Goal: Information Seeking & Learning: Learn about a topic

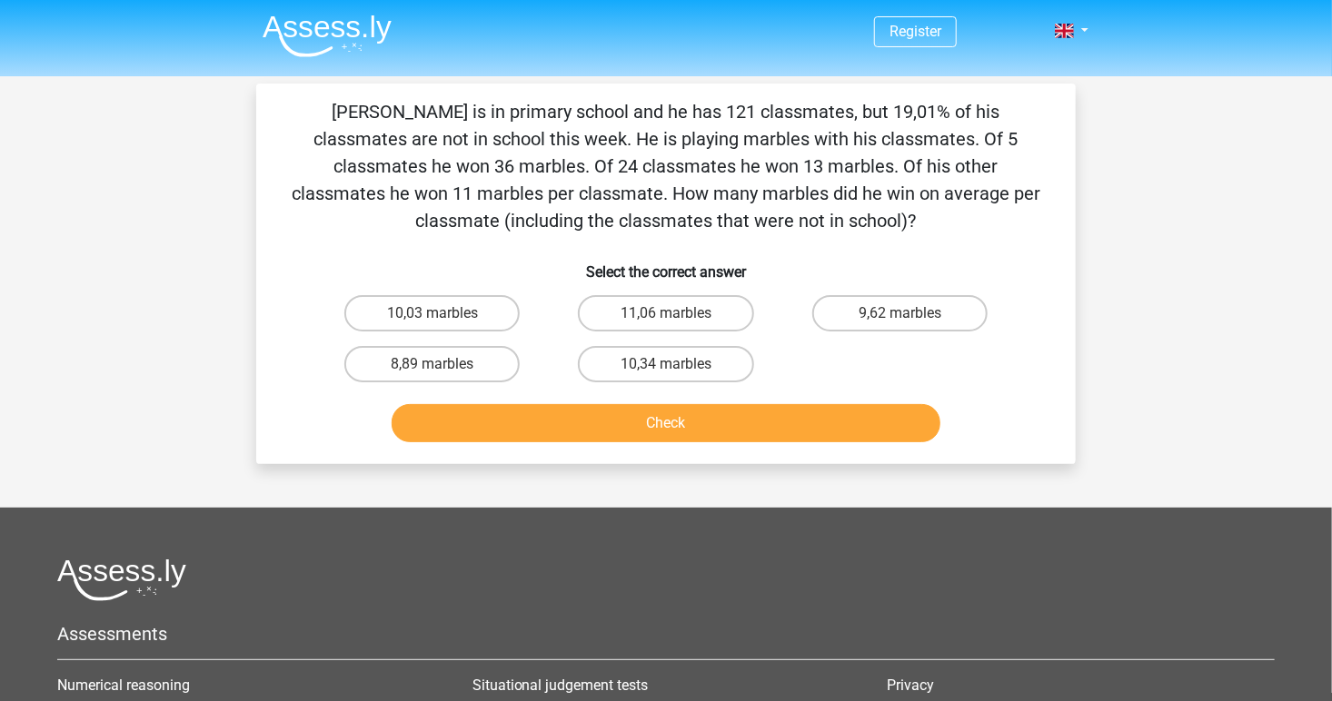
click at [294, 29] on img at bounding box center [327, 36] width 129 height 43
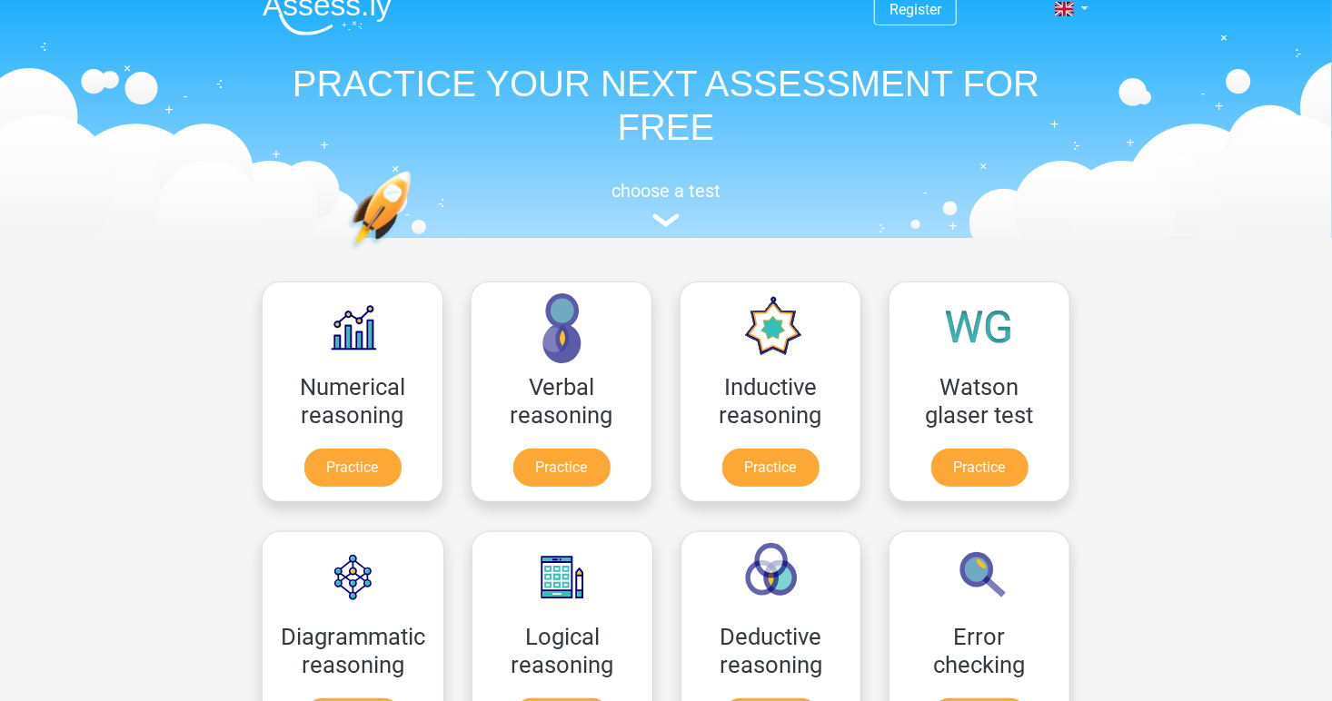
scroll to position [17, 0]
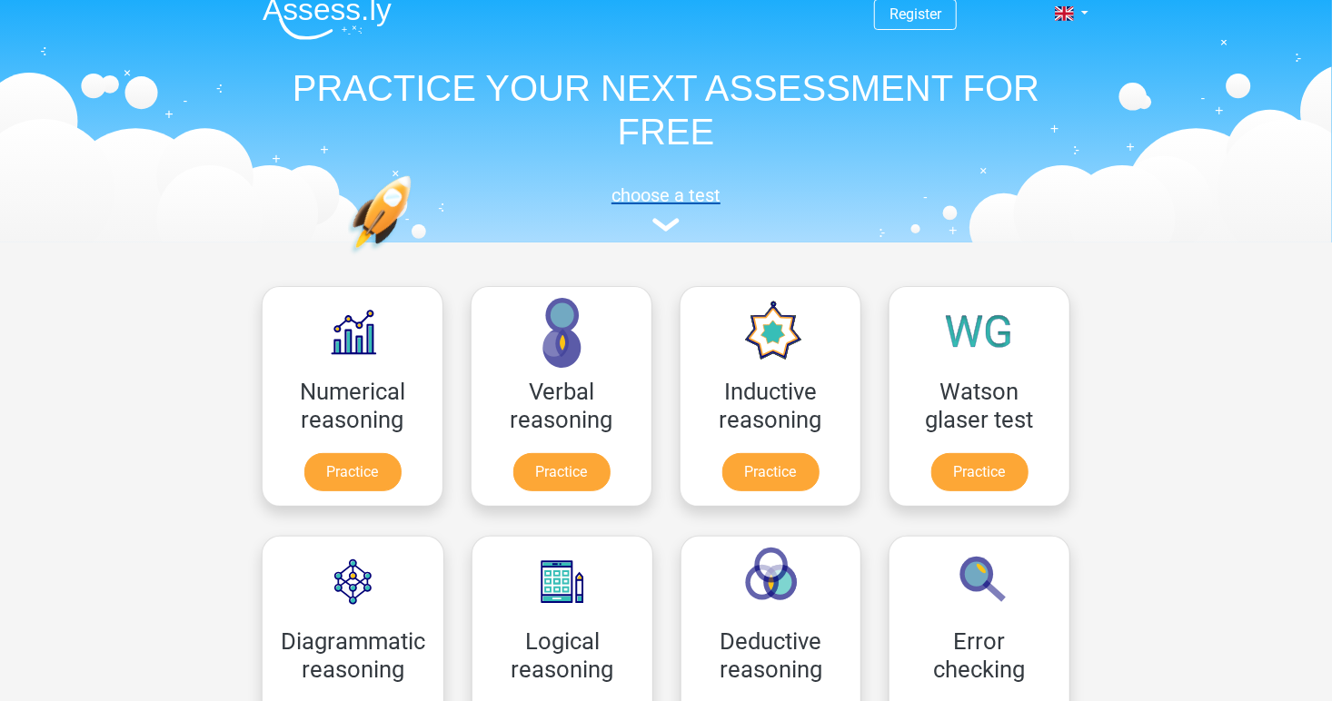
click at [664, 193] on h5 "choose a test" at bounding box center [666, 195] width 836 height 22
click at [668, 219] on img at bounding box center [665, 225] width 27 height 14
